Goal: Check status: Check status

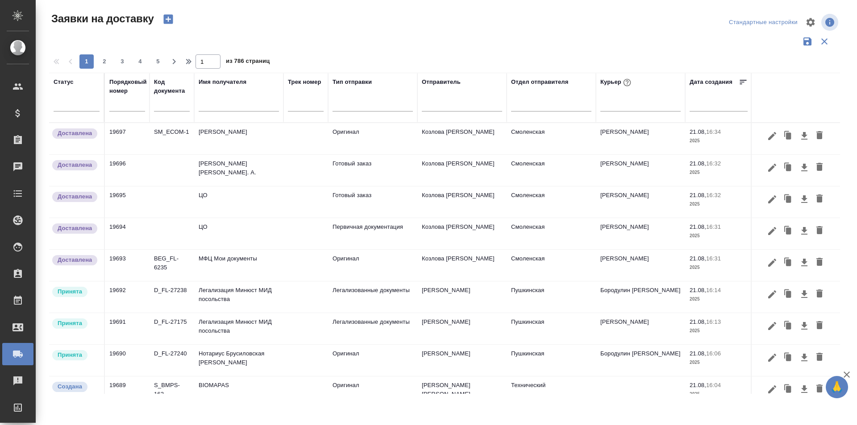
click at [133, 115] on div at bounding box center [127, 108] width 36 height 19
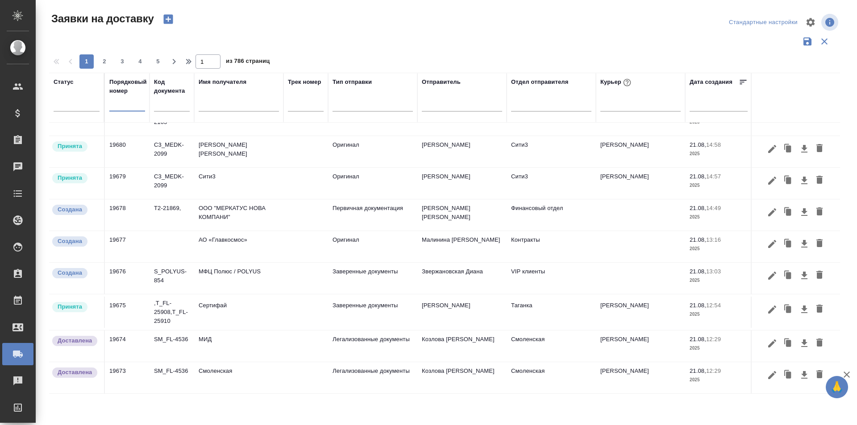
click at [131, 107] on input "text" at bounding box center [127, 105] width 36 height 12
paste input "19699"
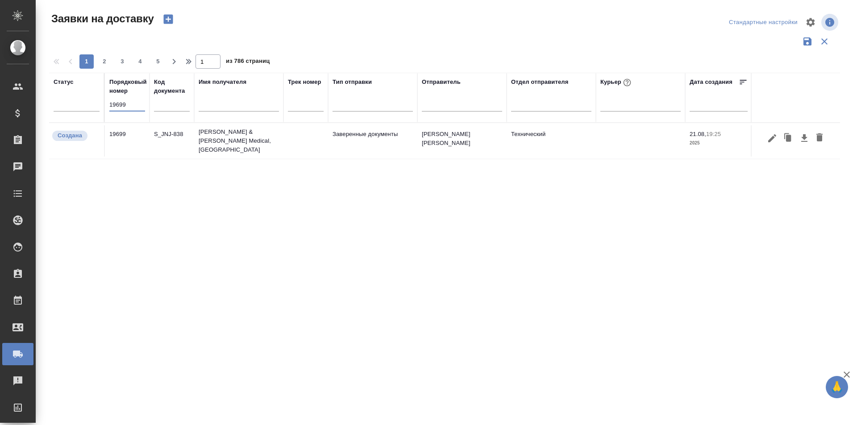
scroll to position [0, 0]
type input "19699"
click at [769, 135] on icon "button" at bounding box center [771, 138] width 11 height 11
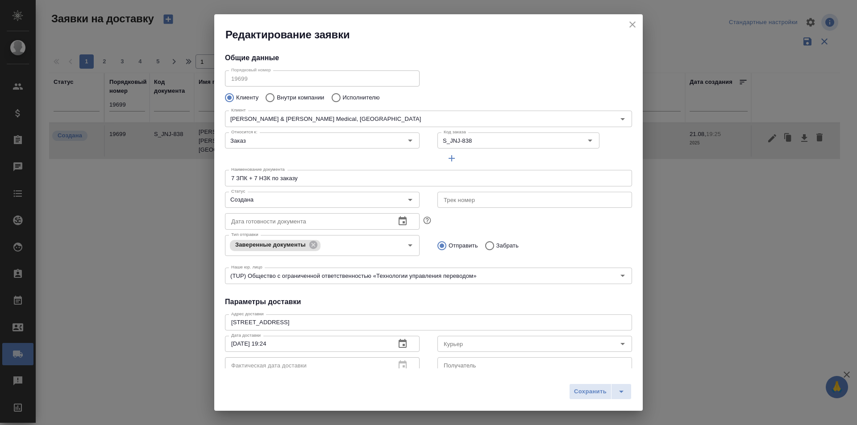
type input "Рыбакова Анастасия"
type input "89854161839"
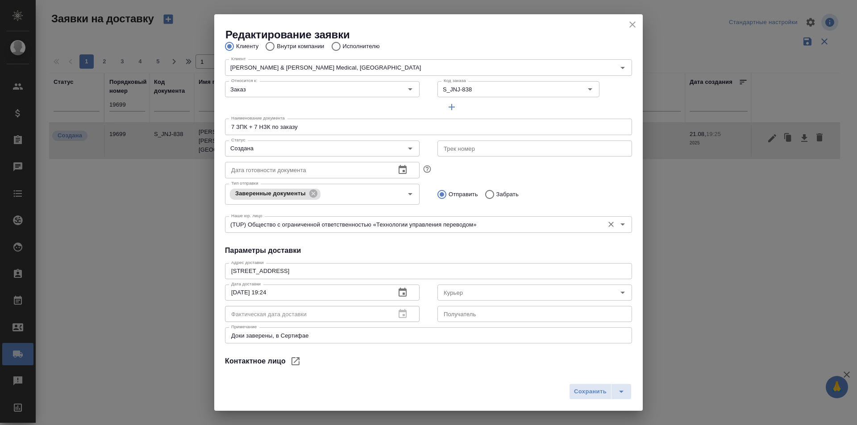
scroll to position [121, 0]
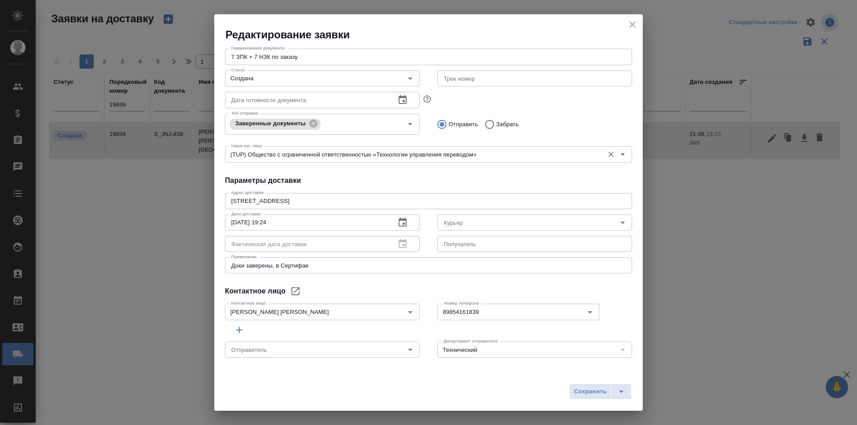
type input "[PERSON_NAME] [PERSON_NAME]"
drag, startPoint x: 306, startPoint y: 200, endPoint x: 219, endPoint y: 203, distance: 86.6
click at [225, 203] on div "Адрес доставки Крылатская ул., 17, корп. 3, Москва x Адрес доставки Дата достав…" at bounding box center [428, 233] width 407 height 86
click at [628, 26] on icon "close" at bounding box center [632, 24] width 11 height 11
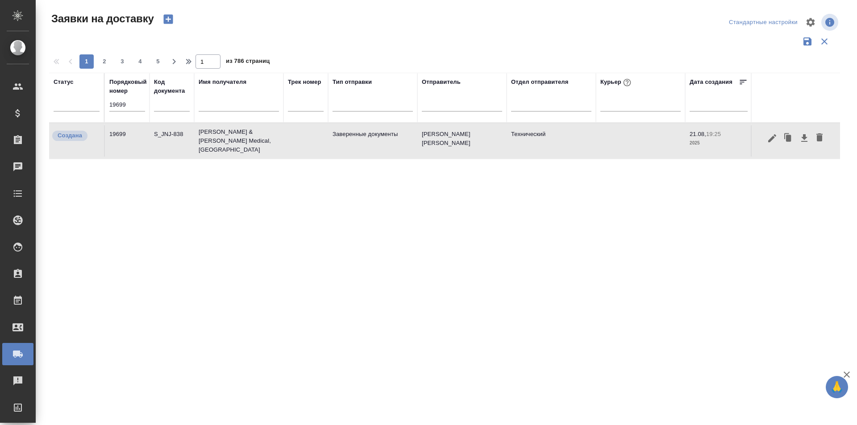
click at [124, 112] on div "19699" at bounding box center [127, 108] width 36 height 19
click at [124, 105] on input "19699" at bounding box center [127, 105] width 36 height 12
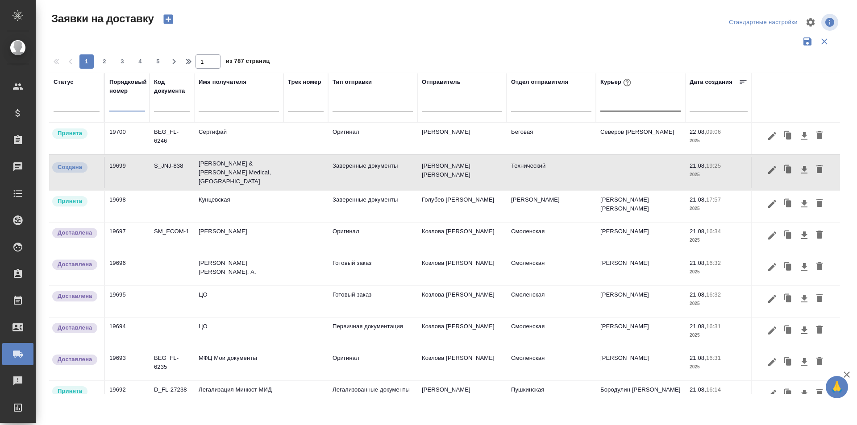
click at [635, 108] on div at bounding box center [640, 102] width 80 height 13
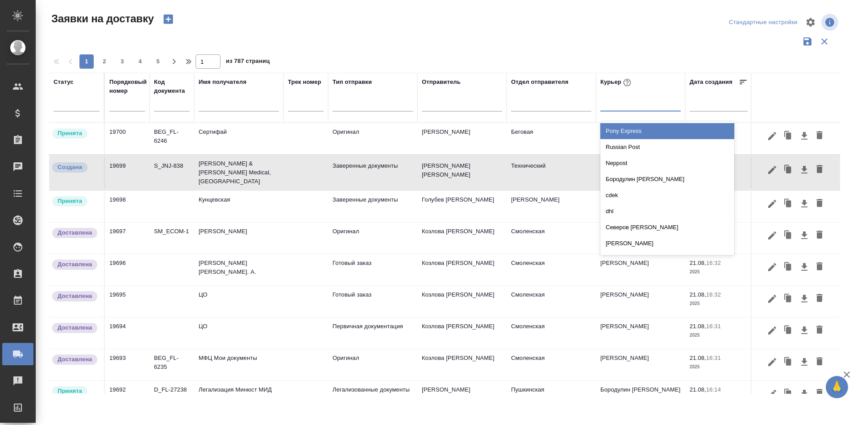
click at [706, 111] on div at bounding box center [718, 104] width 58 height 15
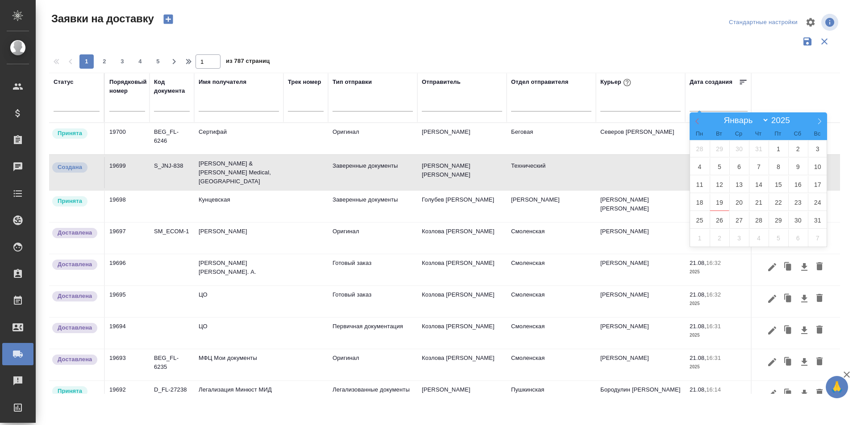
click at [696, 120] on icon at bounding box center [697, 121] width 6 height 6
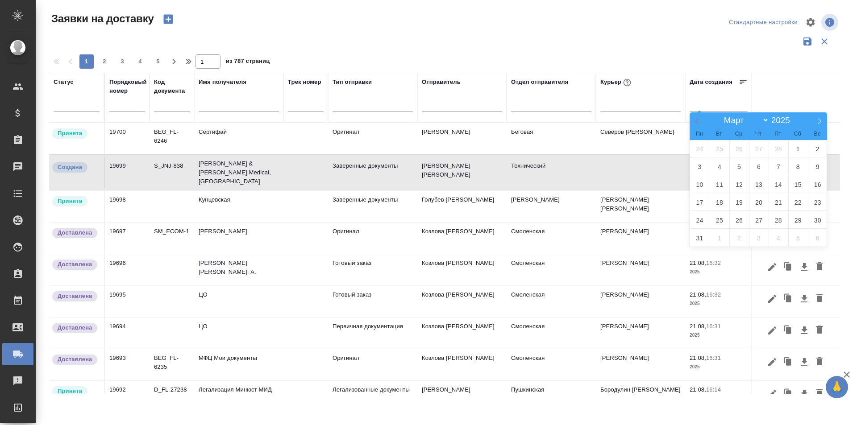
click at [696, 120] on icon at bounding box center [697, 121] width 6 height 6
select select "0"
click at [740, 153] on span "1" at bounding box center [739, 148] width 20 height 17
type div "2024-12-31T21:00:00.000Z"
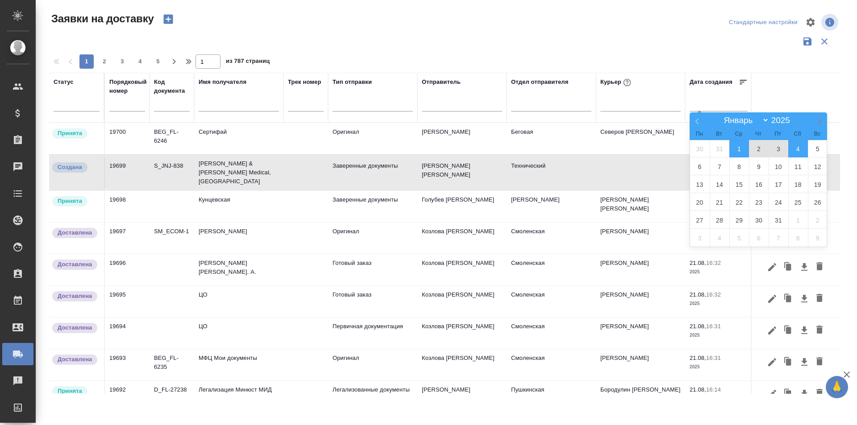
click at [817, 122] on icon at bounding box center [819, 121] width 6 height 6
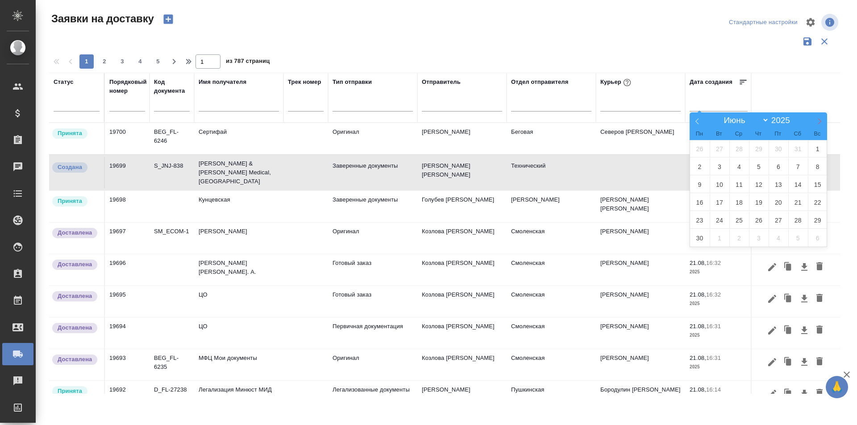
click at [817, 122] on icon at bounding box center [819, 121] width 6 height 6
select select "7"
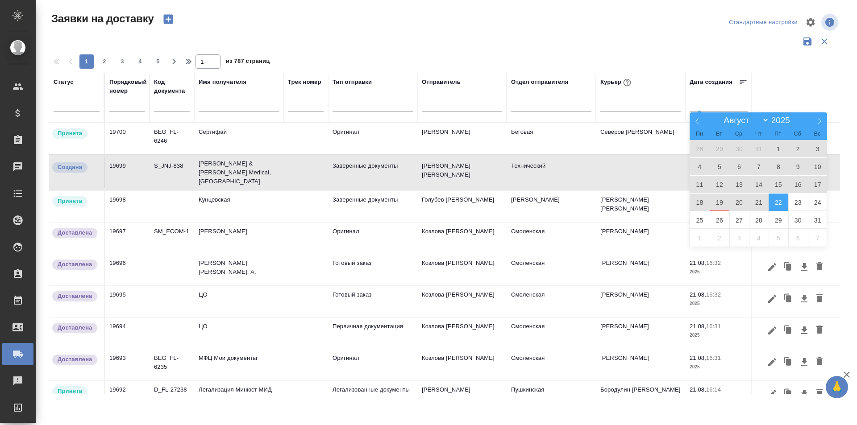
click at [782, 206] on span "22" at bounding box center [778, 202] width 20 height 17
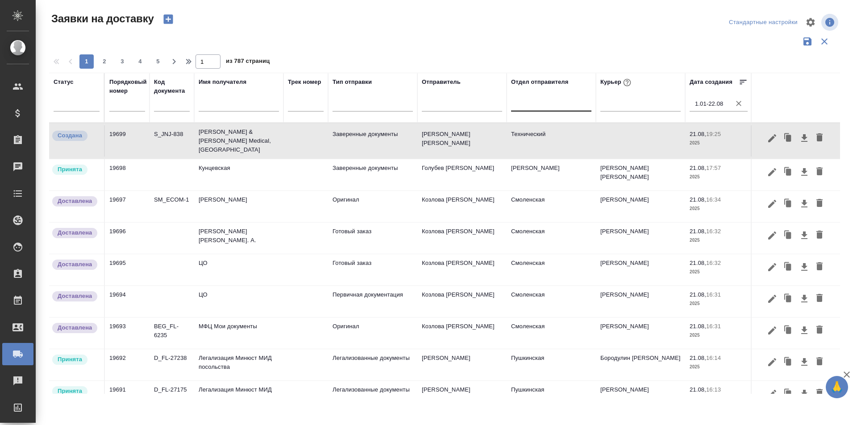
click at [539, 105] on div at bounding box center [551, 102] width 80 height 13
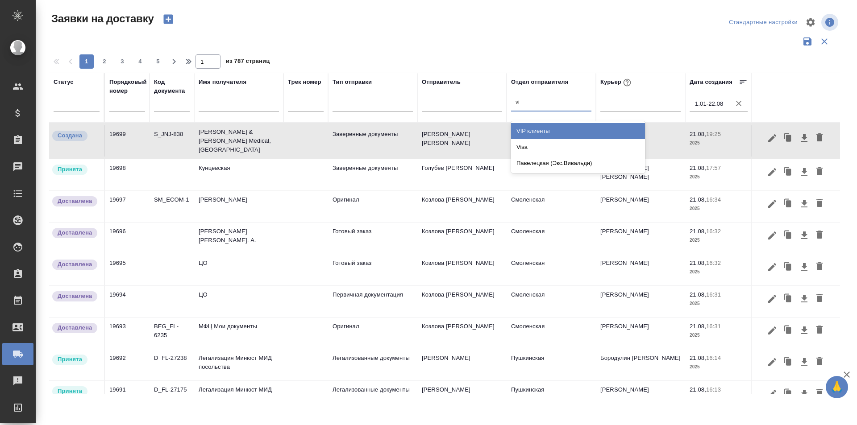
type input "vip"
click at [545, 135] on div "VIP клиенты" at bounding box center [578, 131] width 134 height 16
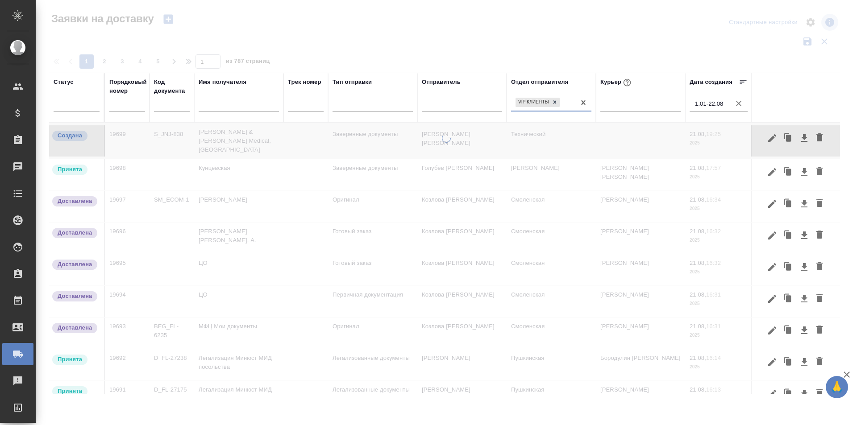
click at [571, 107] on div "VIP клиенты" at bounding box center [543, 102] width 64 height 13
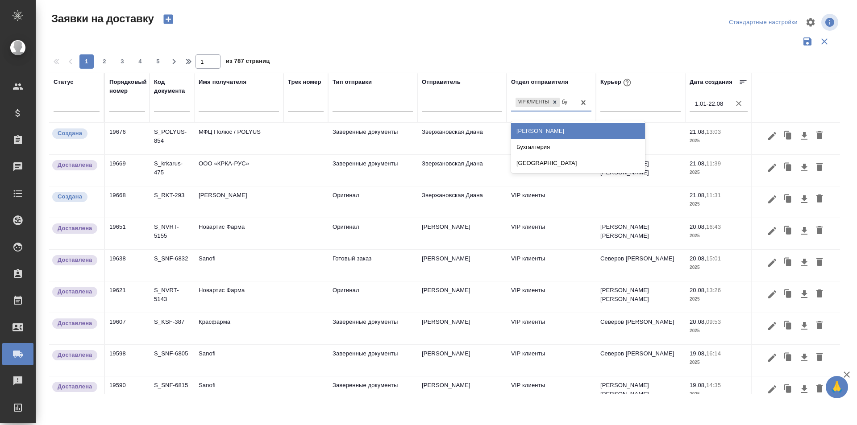
type input "бух"
click at [558, 137] on div "Бухгалтерия" at bounding box center [578, 131] width 134 height 16
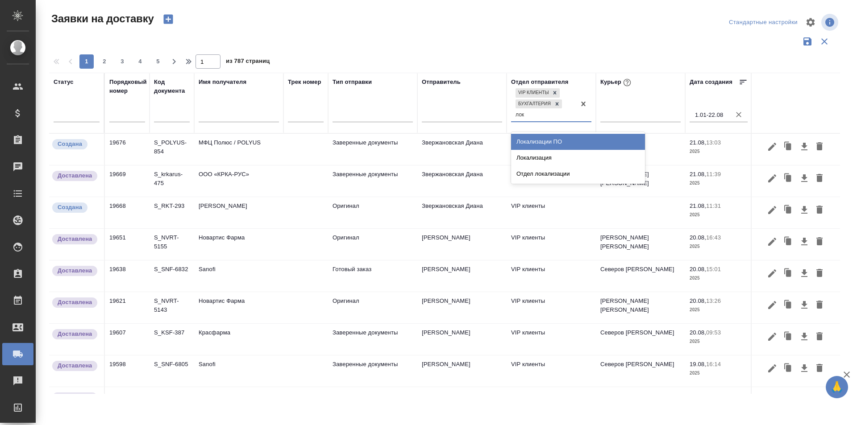
type input "лока"
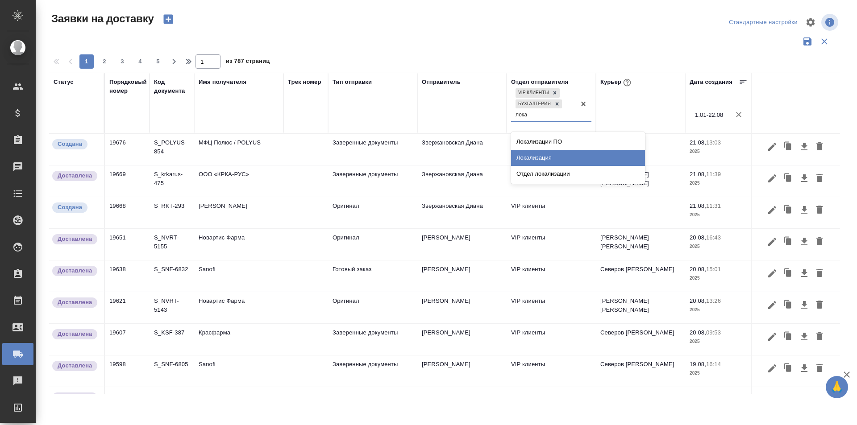
click at [572, 156] on div "Локализация" at bounding box center [578, 158] width 134 height 16
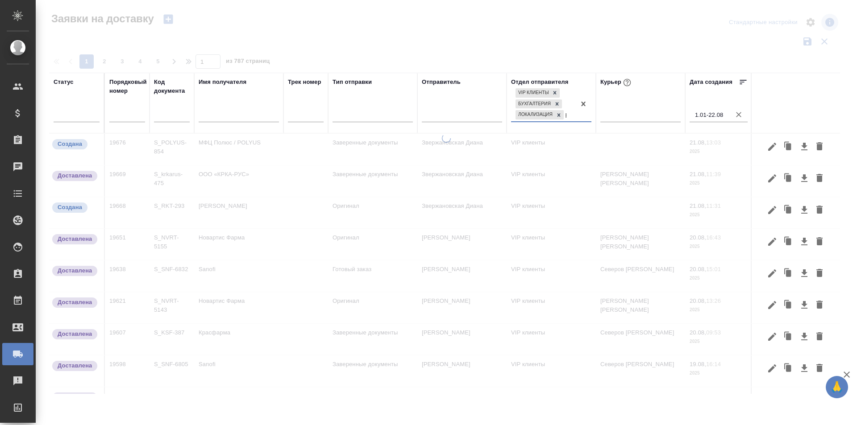
type input "русал"
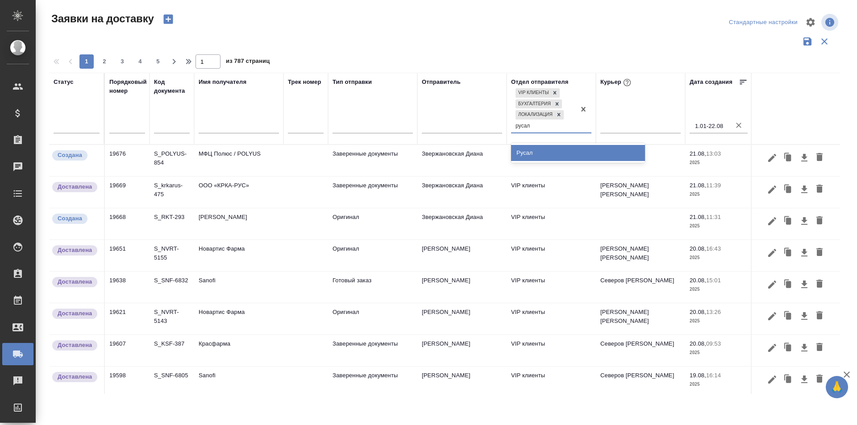
click at [560, 152] on div "Русал" at bounding box center [578, 153] width 134 height 16
type input "контра"
click at [560, 152] on div "Контракты" at bounding box center [578, 153] width 134 height 16
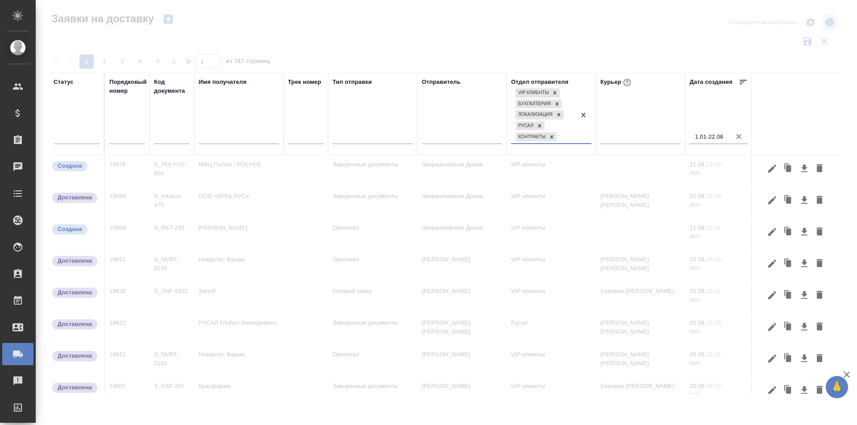
type input "техни"
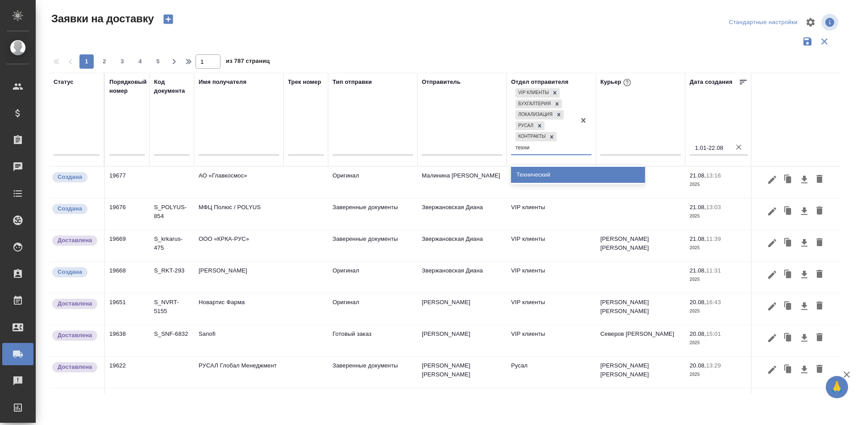
click at [565, 177] on div "Технический" at bounding box center [578, 175] width 134 height 16
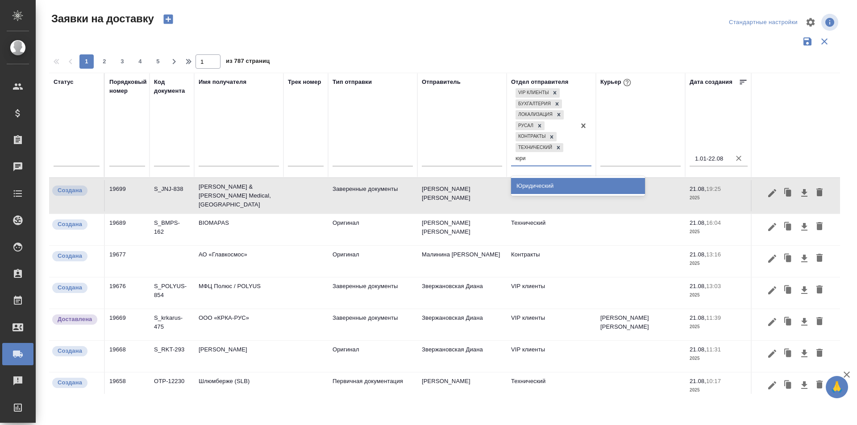
type input "юрид"
click at [564, 179] on div "Юридический" at bounding box center [578, 186] width 134 height 16
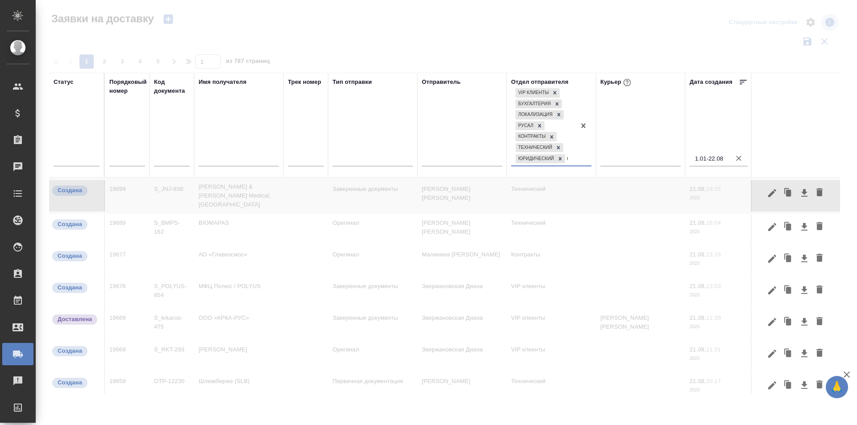
type input "цо"
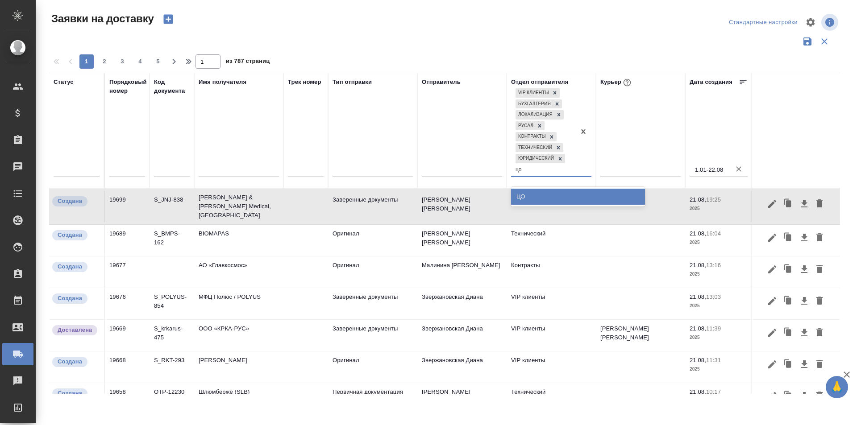
click at [560, 193] on div "ЦО" at bounding box center [578, 197] width 134 height 16
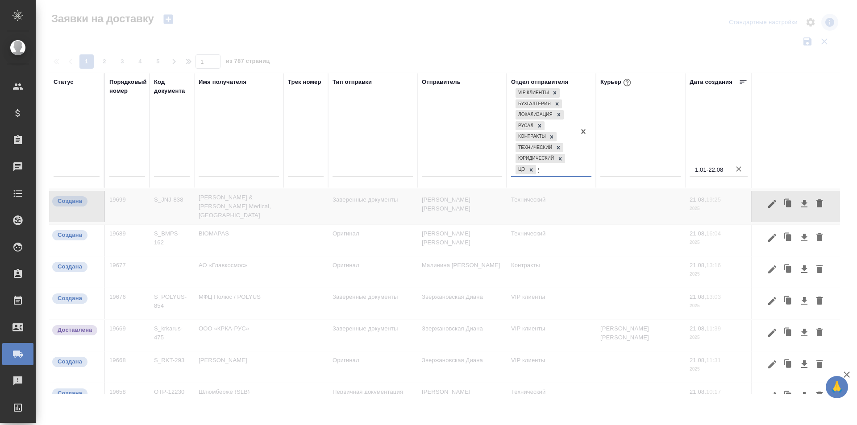
type input "устный"
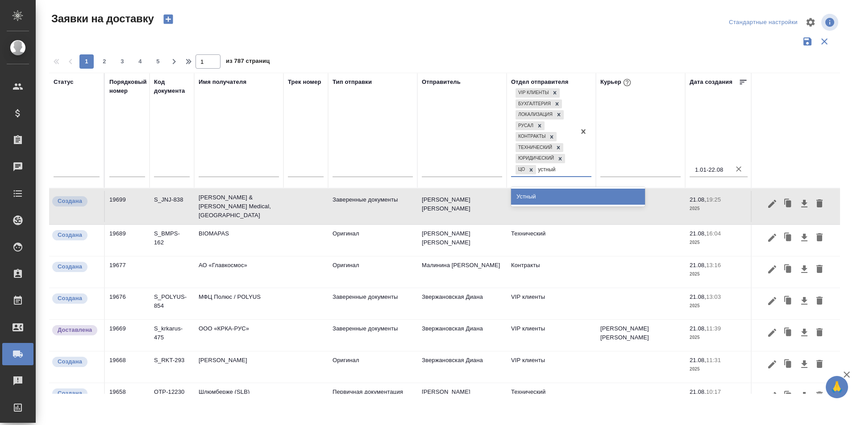
click at [560, 193] on div "Устный" at bounding box center [578, 197] width 134 height 16
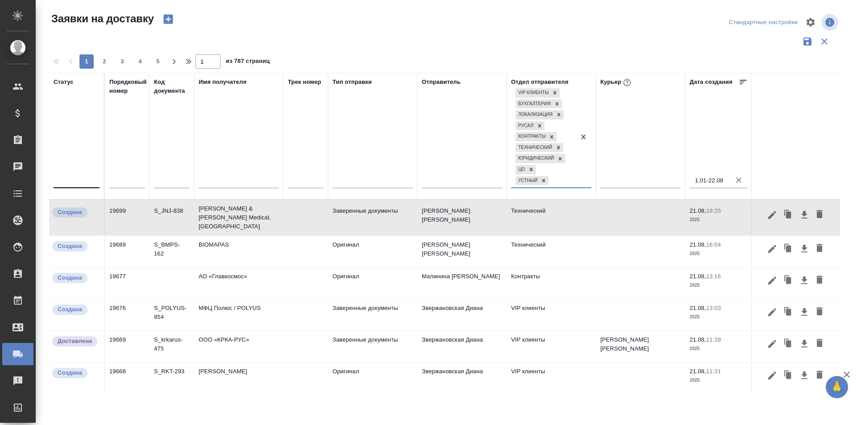
click at [66, 172] on div at bounding box center [77, 179] width 46 height 17
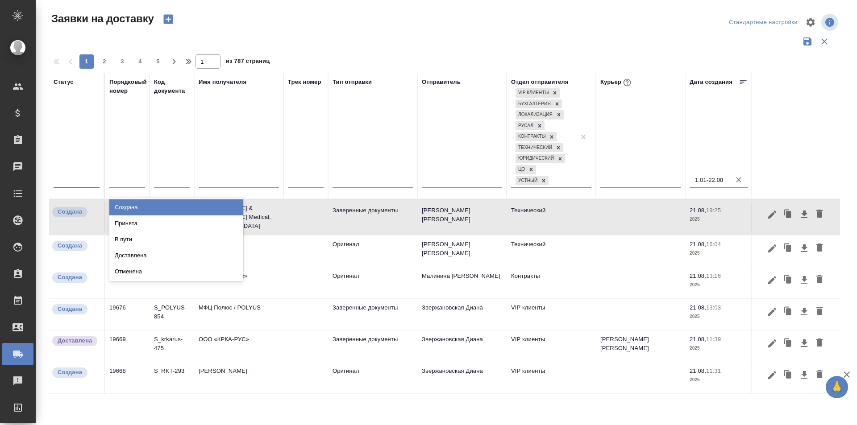
click at [130, 208] on div "Создана" at bounding box center [176, 207] width 134 height 16
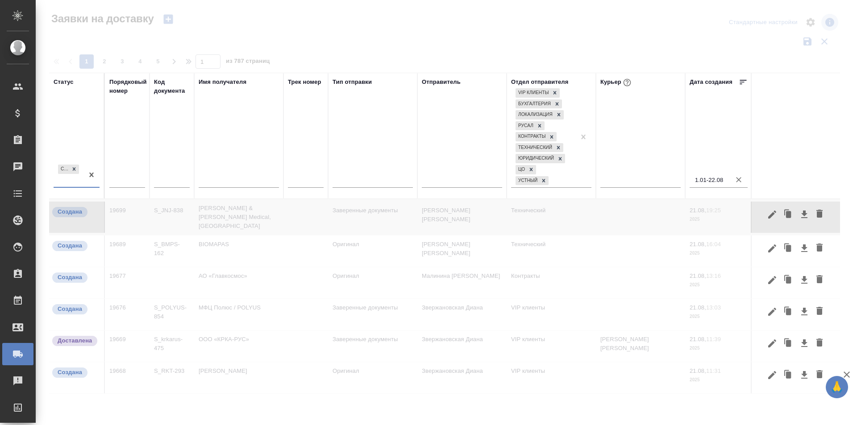
click at [79, 185] on div "Создана" at bounding box center [69, 175] width 30 height 24
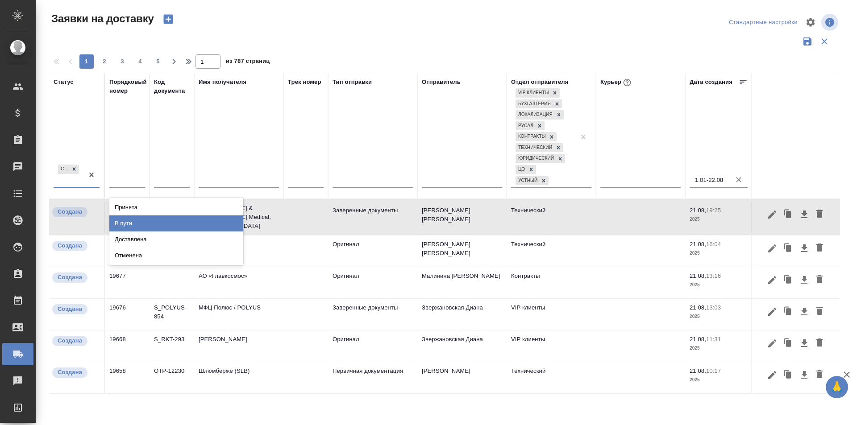
click at [147, 220] on div "В пути" at bounding box center [176, 223] width 134 height 16
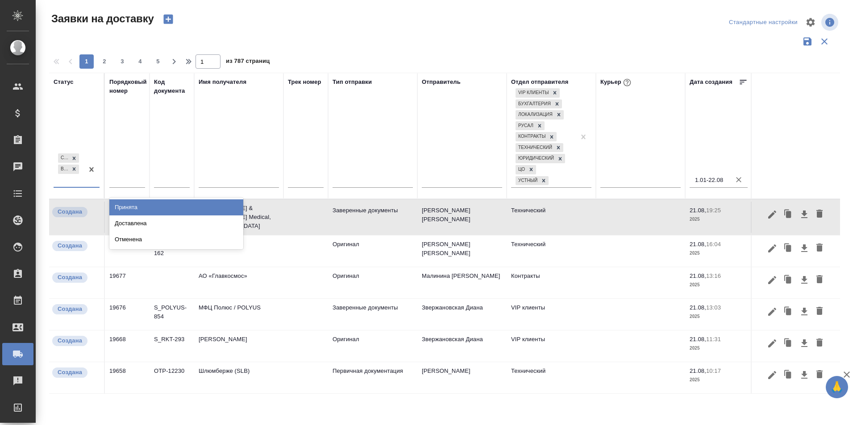
click at [74, 182] on div "Создана В пути" at bounding box center [69, 169] width 30 height 35
click at [149, 211] on div "Принята" at bounding box center [176, 207] width 134 height 16
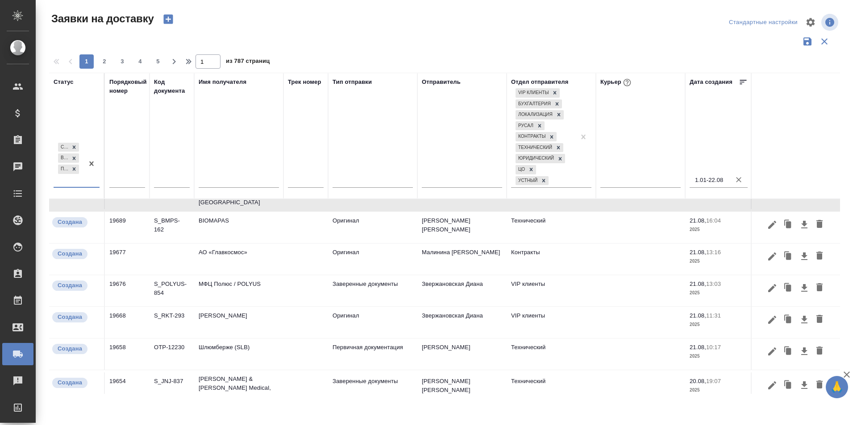
scroll to position [45, 0]
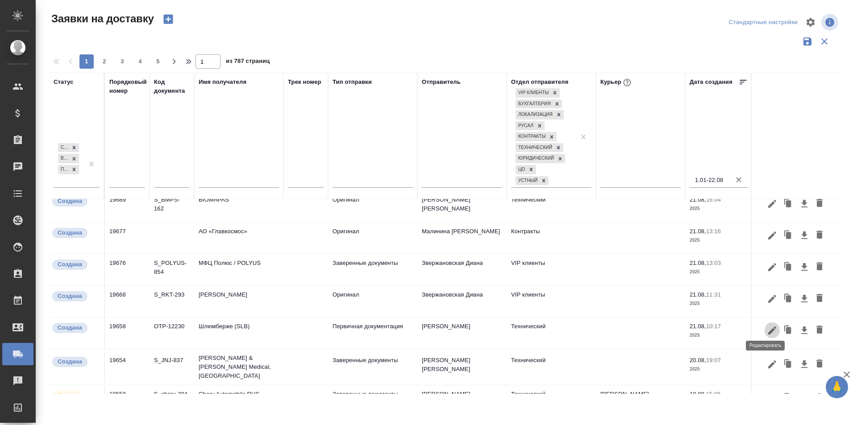
click at [766, 328] on icon "button" at bounding box center [771, 330] width 11 height 11
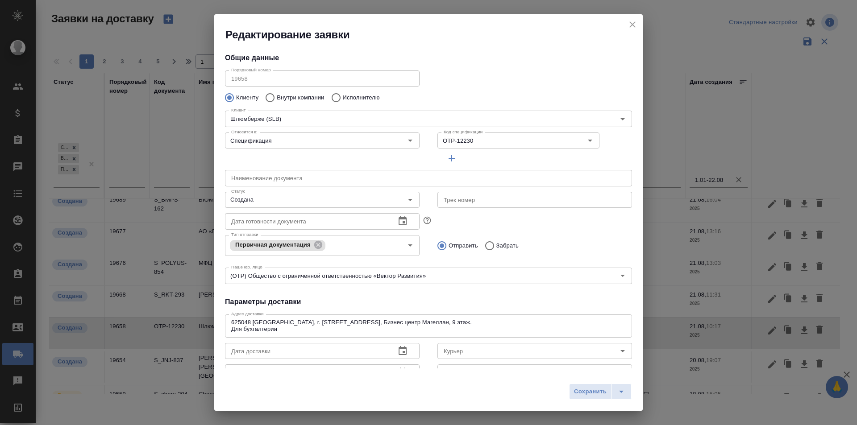
type input "Юдинцова Виктория"
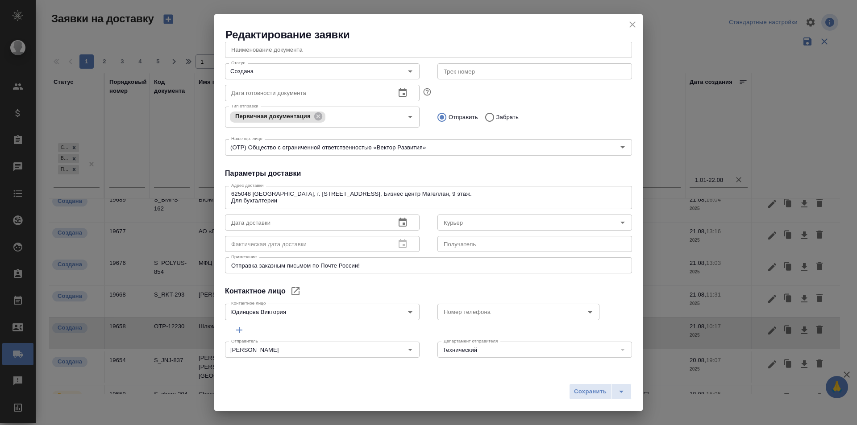
scroll to position [0, 0]
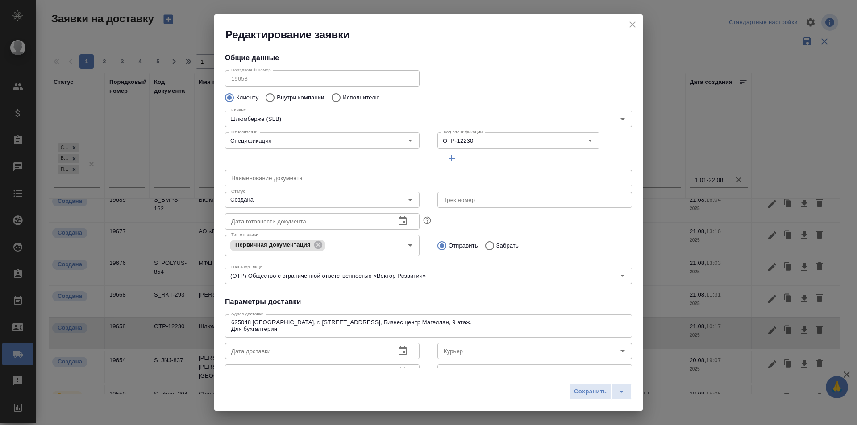
click at [634, 26] on icon "close" at bounding box center [632, 24] width 6 height 6
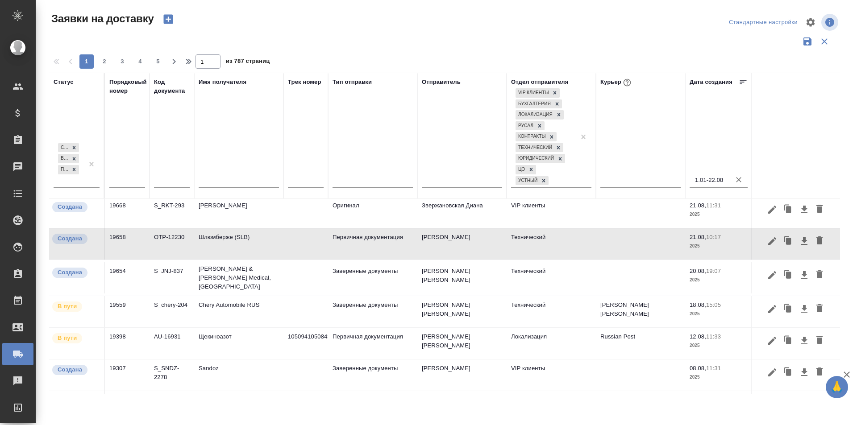
scroll to position [178, 0]
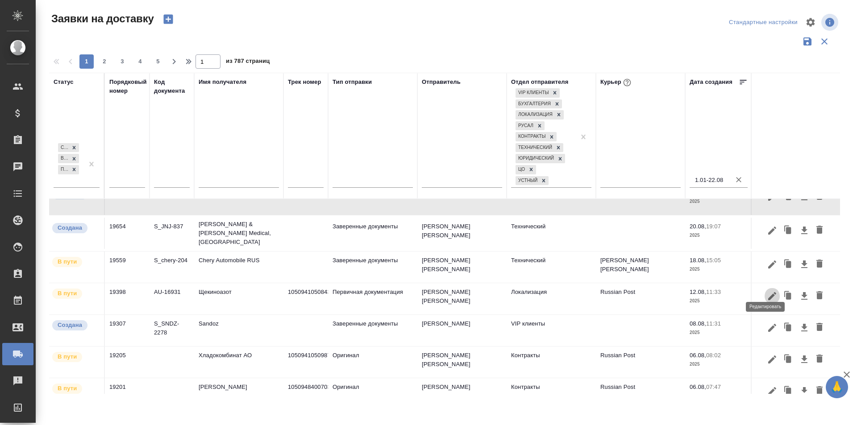
click at [766, 291] on icon "button" at bounding box center [771, 296] width 11 height 11
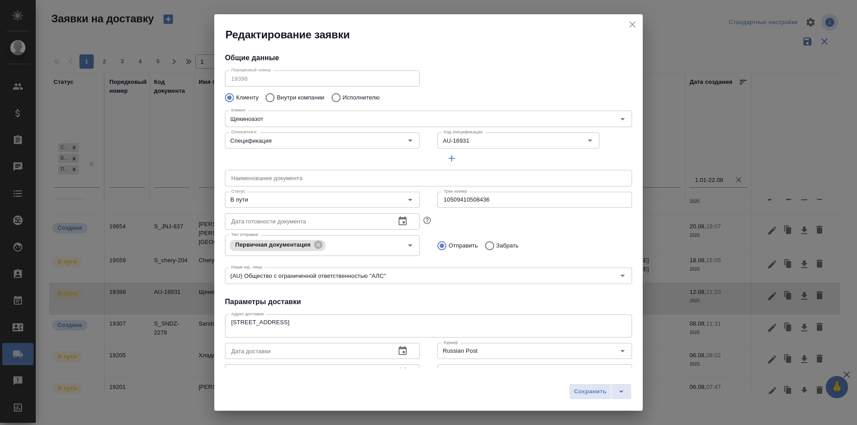
type input "Еремеева Екатерина"
type input "+7 910 948 12 40"
click at [499, 201] on input "10509410508436" at bounding box center [534, 200] width 195 height 16
click at [631, 21] on icon "close" at bounding box center [632, 24] width 11 height 11
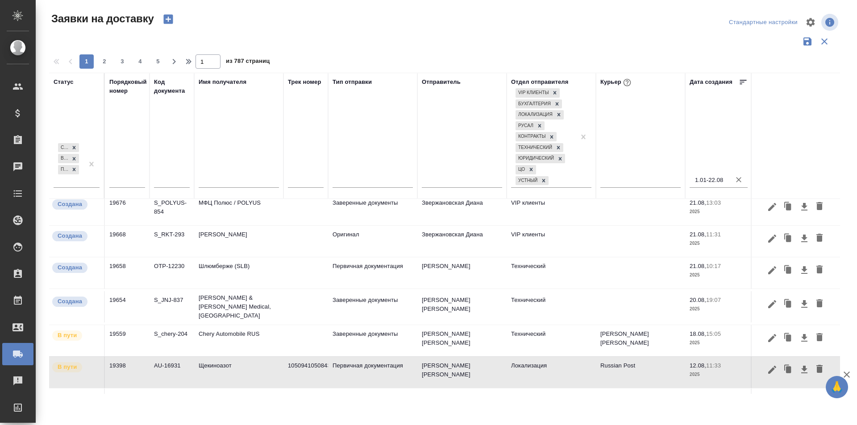
scroll to position [89, 0]
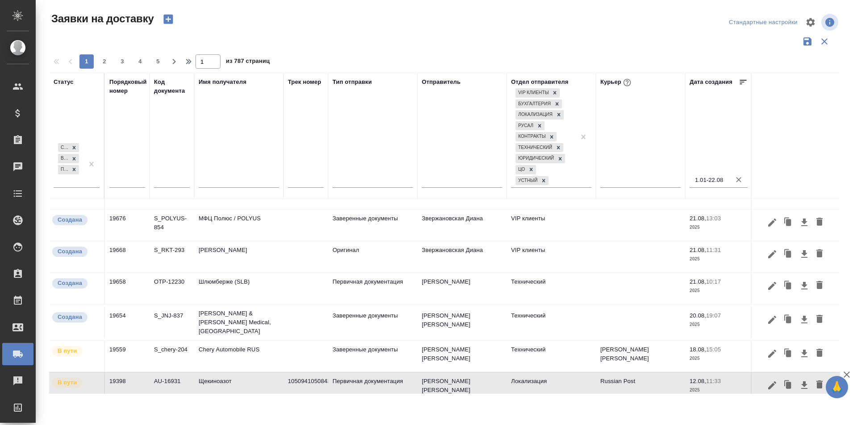
click at [768, 282] on icon "button" at bounding box center [772, 286] width 8 height 8
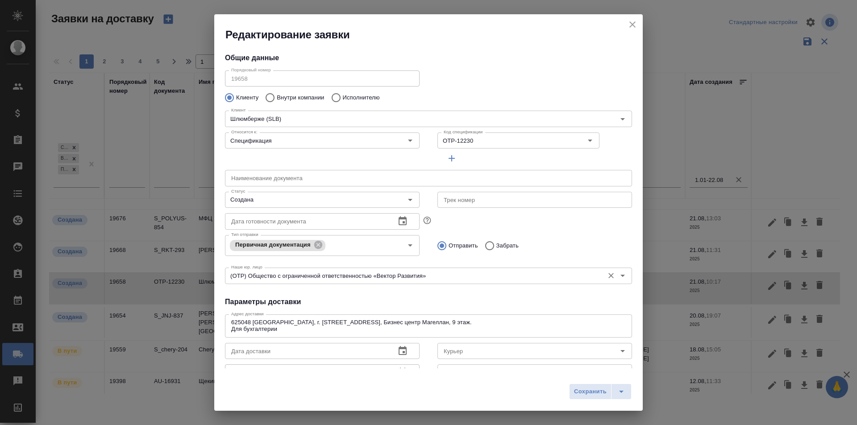
type input "Юдинцова Виктория"
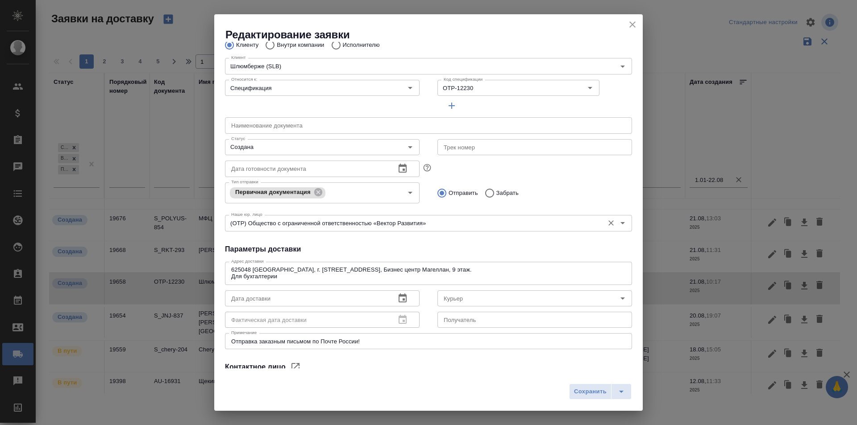
scroll to position [128, 0]
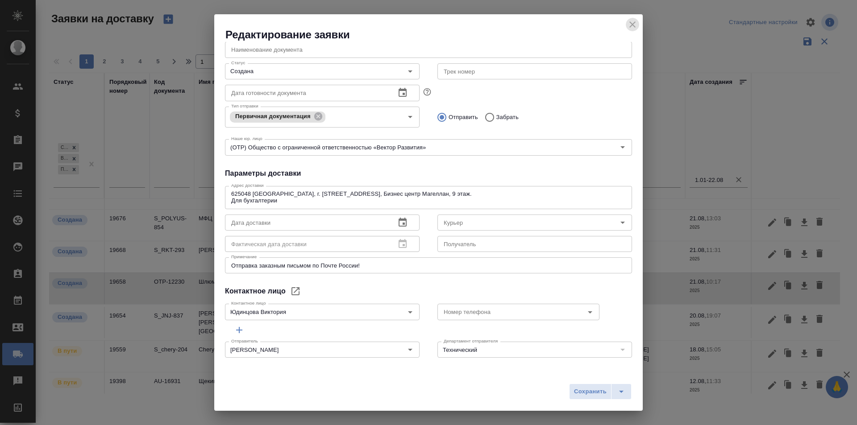
click at [631, 28] on icon "close" at bounding box center [632, 24] width 11 height 11
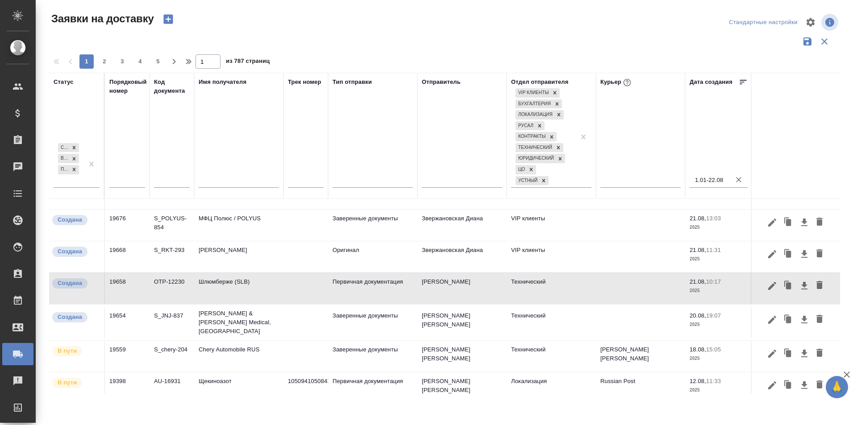
scroll to position [134, 0]
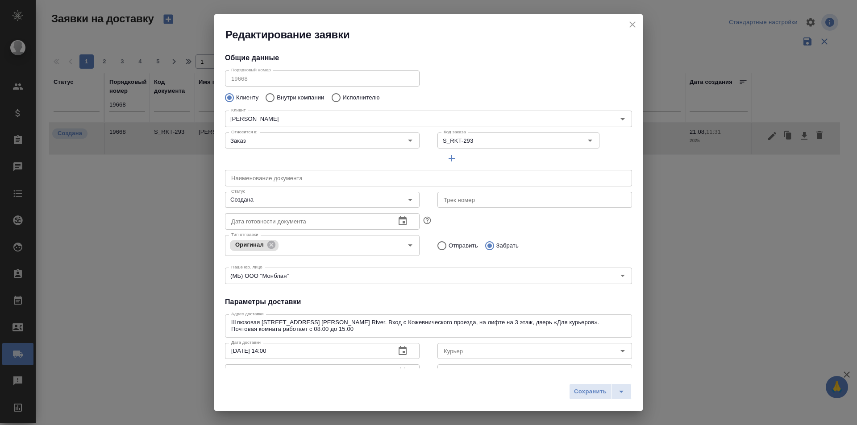
scroll to position [128, 0]
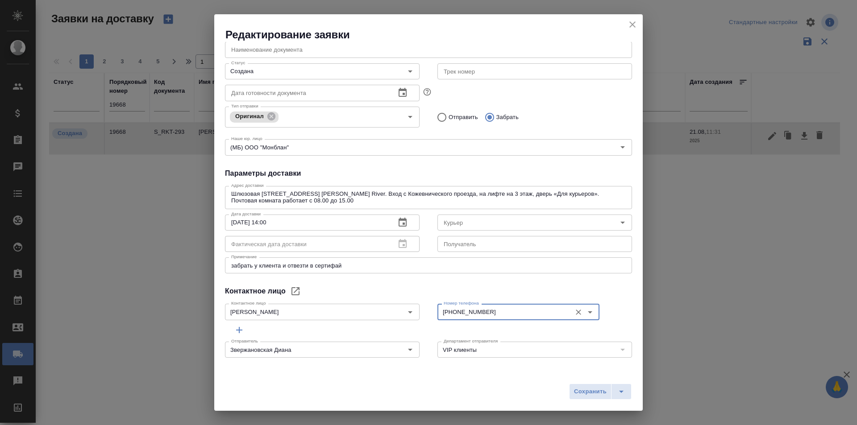
click at [636, 26] on icon "close" at bounding box center [632, 24] width 11 height 11
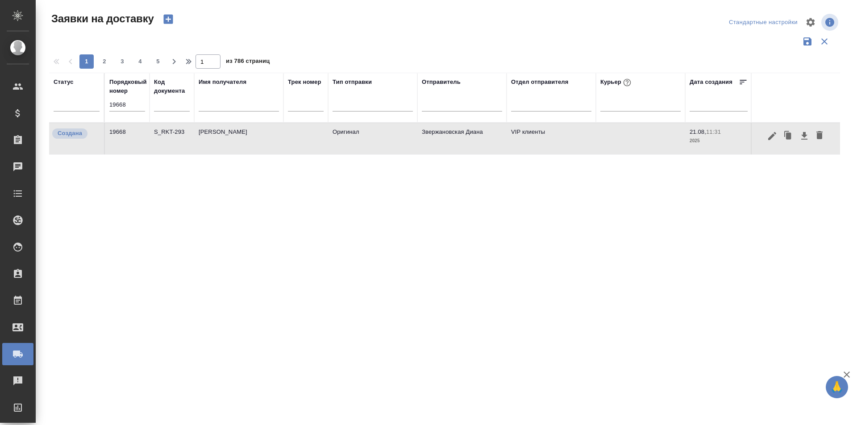
click at [142, 104] on input "19668" at bounding box center [127, 105] width 36 height 12
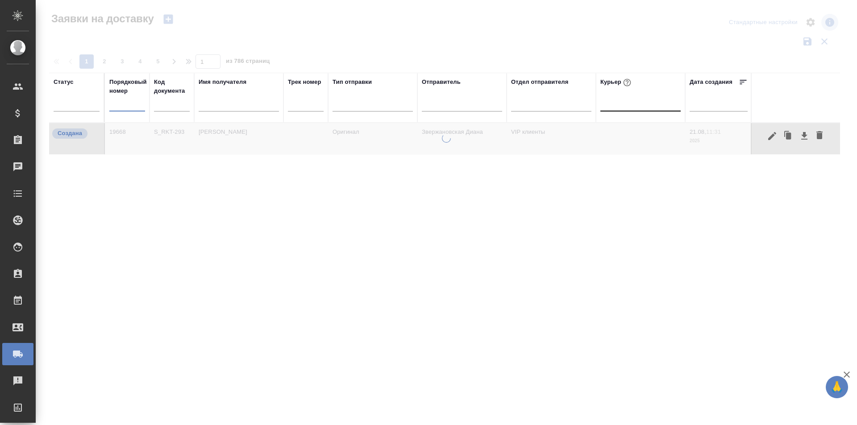
click at [608, 107] on div at bounding box center [640, 102] width 80 height 13
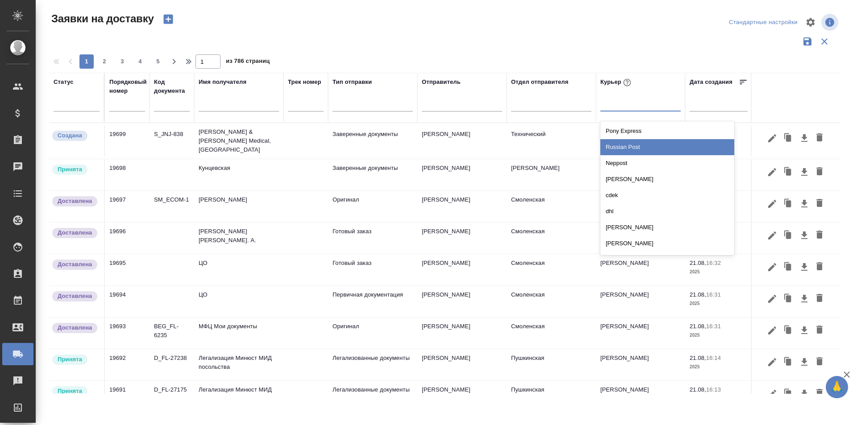
click at [621, 144] on div "Russian Post" at bounding box center [667, 147] width 134 height 16
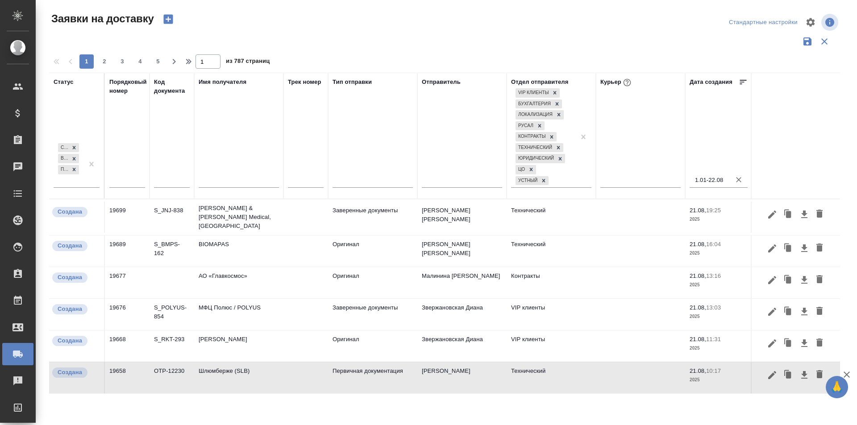
click at [708, 178] on input "1.01-22.08" at bounding box center [721, 180] width 53 height 12
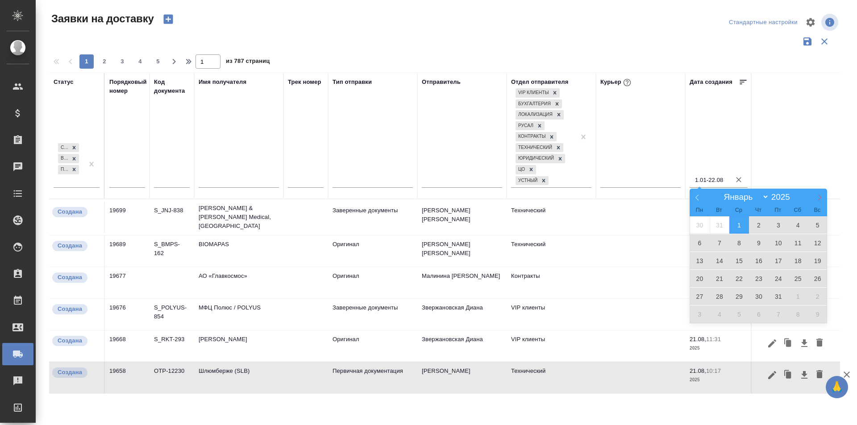
click at [819, 199] on icon at bounding box center [819, 198] width 3 height 6
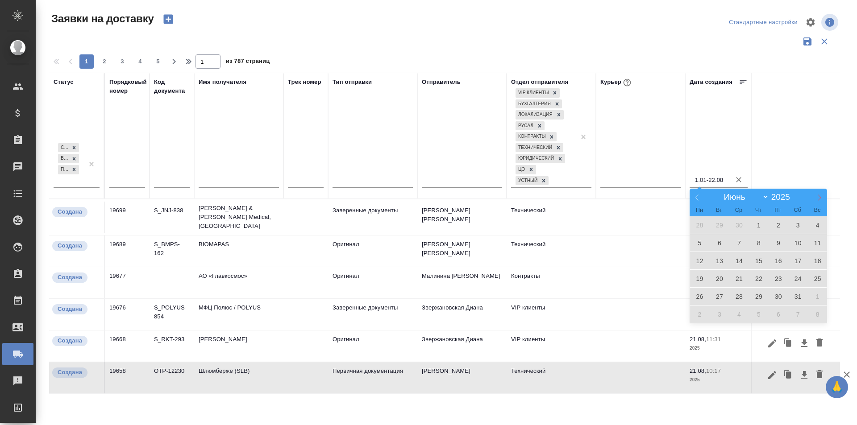
click at [819, 199] on icon at bounding box center [819, 198] width 3 height 6
select select "7"
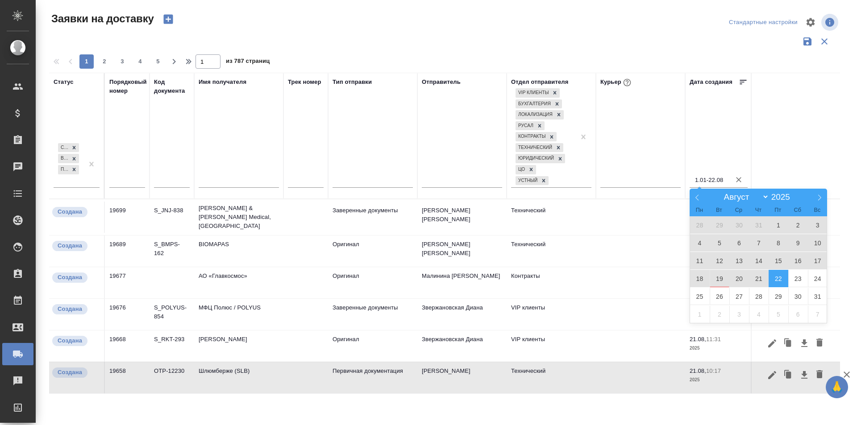
click at [786, 280] on span "22" at bounding box center [778, 278] width 20 height 17
type div "[DATE]T21:00:00.000Z"
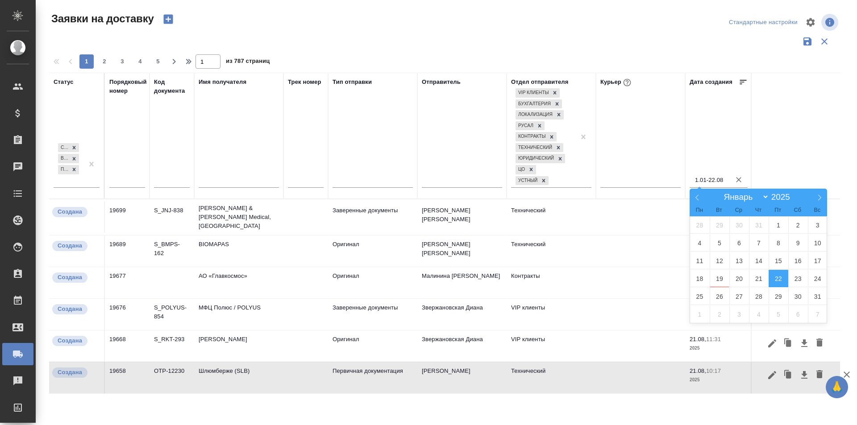
click at [785, 279] on span "22" at bounding box center [778, 278] width 20 height 17
type input "22.08-22.08"
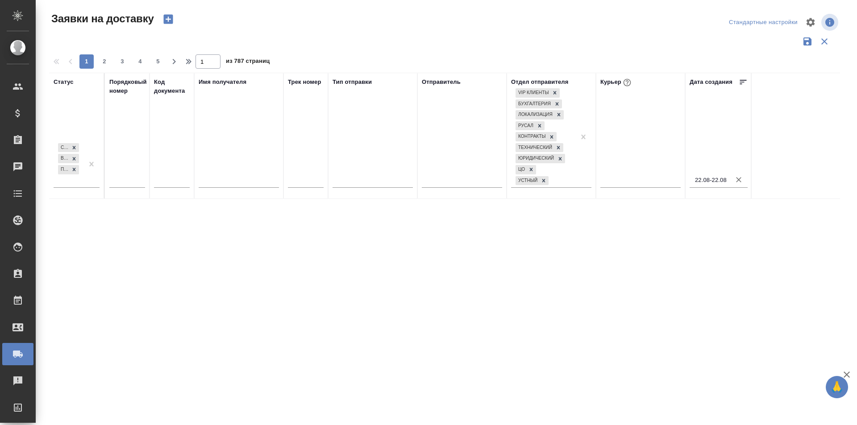
click at [737, 180] on icon "button" at bounding box center [738, 179] width 5 height 5
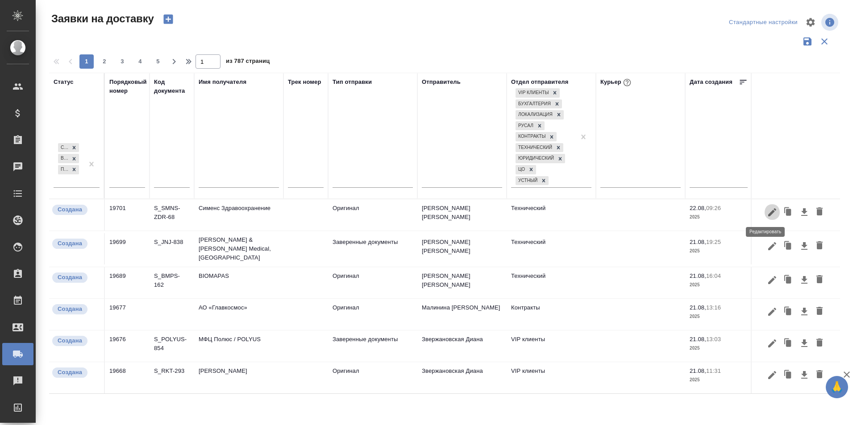
click at [766, 216] on icon "button" at bounding box center [771, 212] width 11 height 11
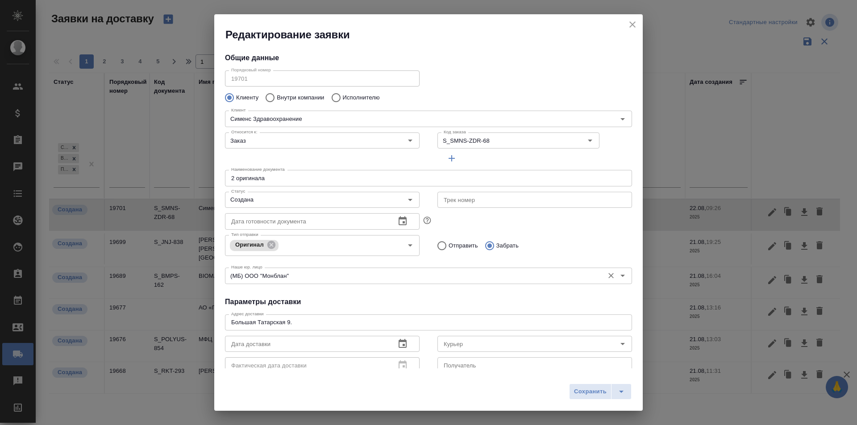
type input "[PERSON_NAME] [PERSON_NAME]"
type input "[PHONE_NUMBER]"
